Goal: Find contact information: Obtain details needed to contact an individual or organization

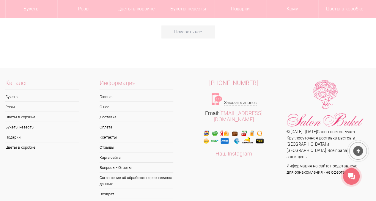
scroll to position [2823, 0]
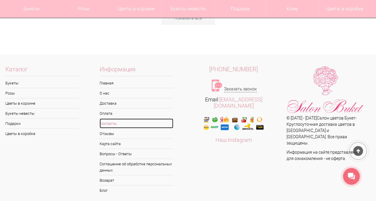
click at [114, 119] on link "Контакты" at bounding box center [137, 124] width 74 height 10
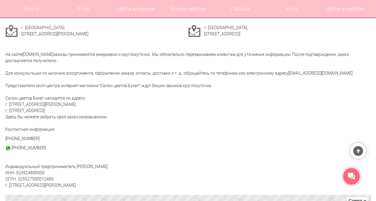
scroll to position [89, 0]
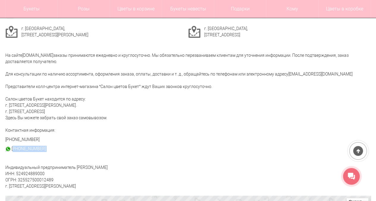
drag, startPoint x: 41, startPoint y: 149, endPoint x: 14, endPoint y: 151, distance: 27.1
copy div "79527700055"
